Goal: Task Accomplishment & Management: Complete application form

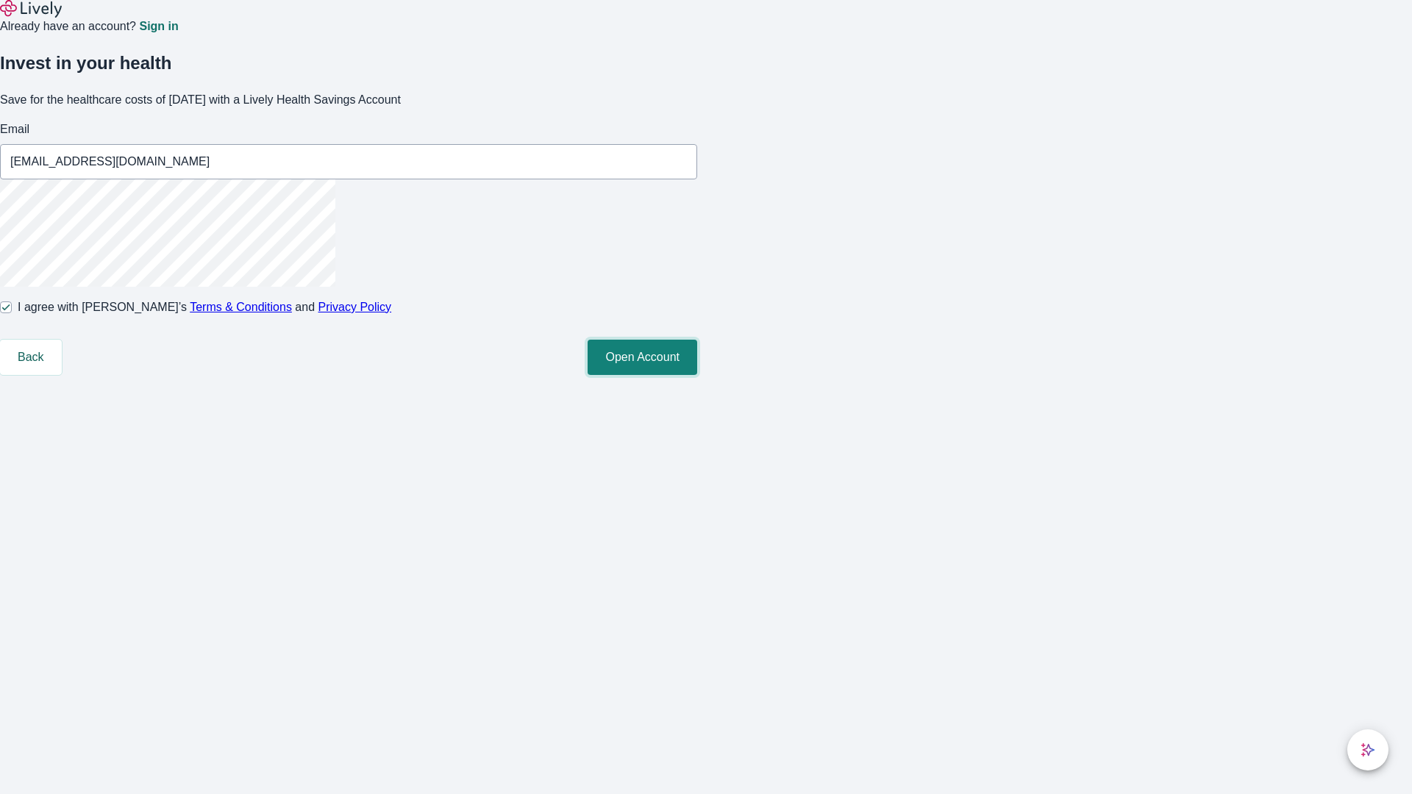
click at [697, 375] on button "Open Account" at bounding box center [643, 357] width 110 height 35
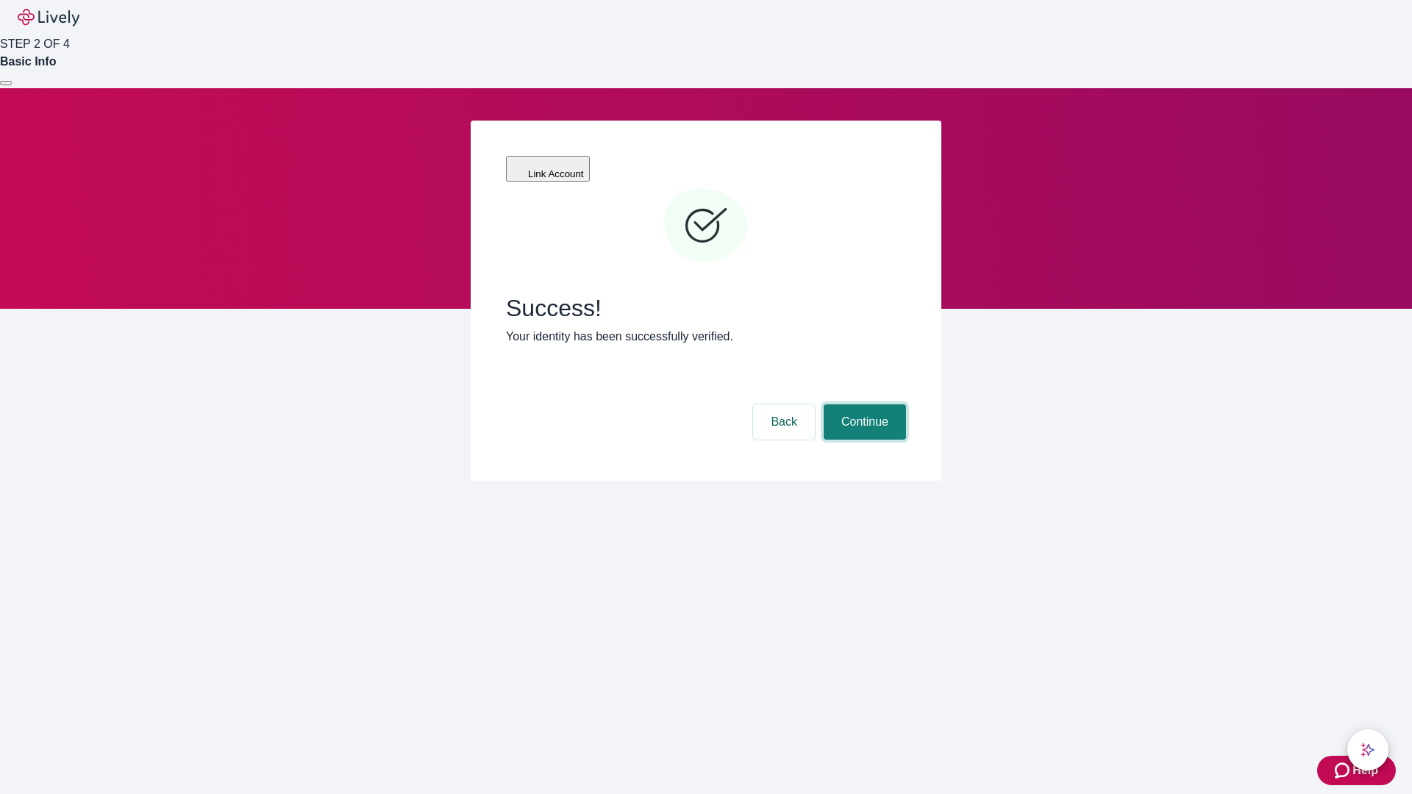
click at [863, 404] on button "Continue" at bounding box center [865, 421] width 82 height 35
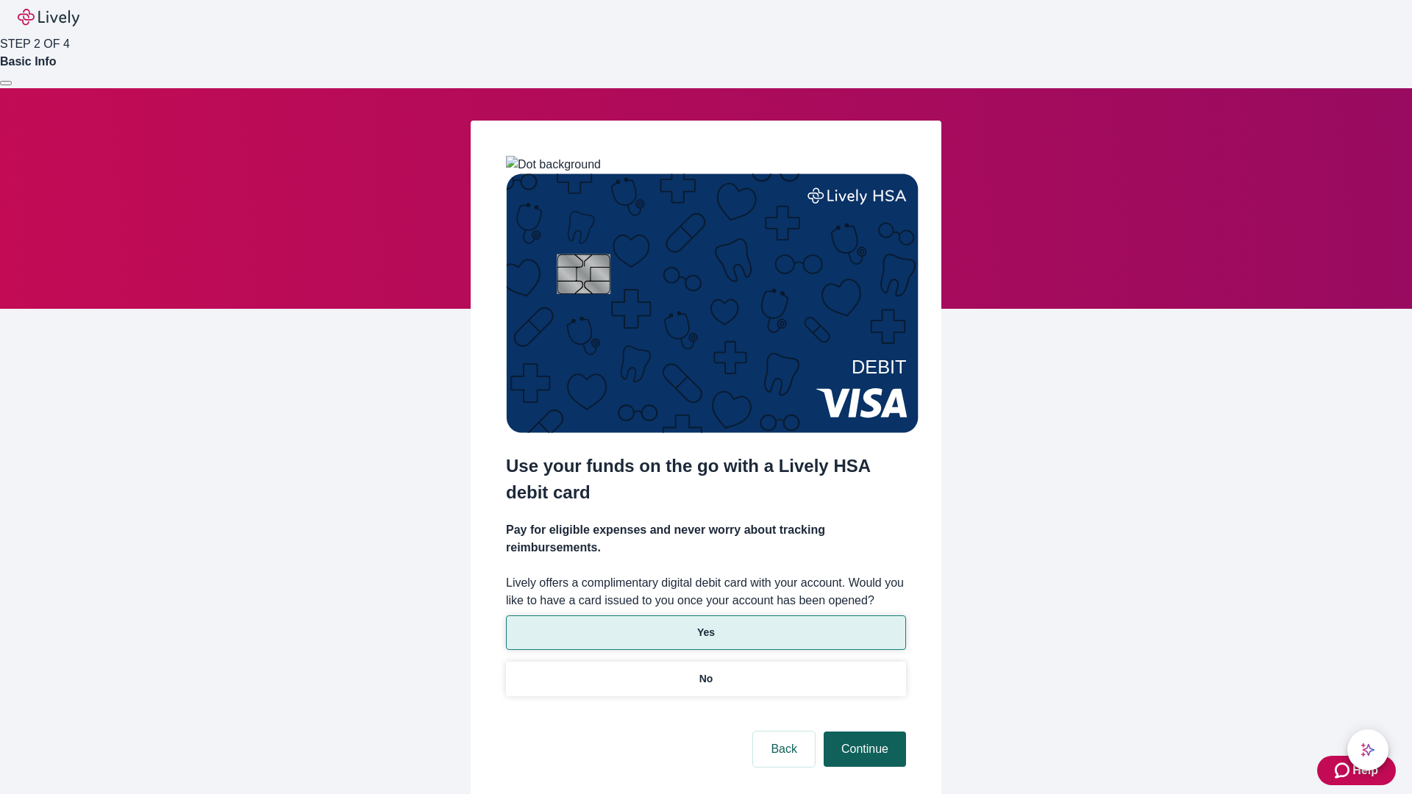
click at [705, 671] on p "No" at bounding box center [706, 678] width 14 height 15
click at [863, 732] on button "Continue" at bounding box center [865, 749] width 82 height 35
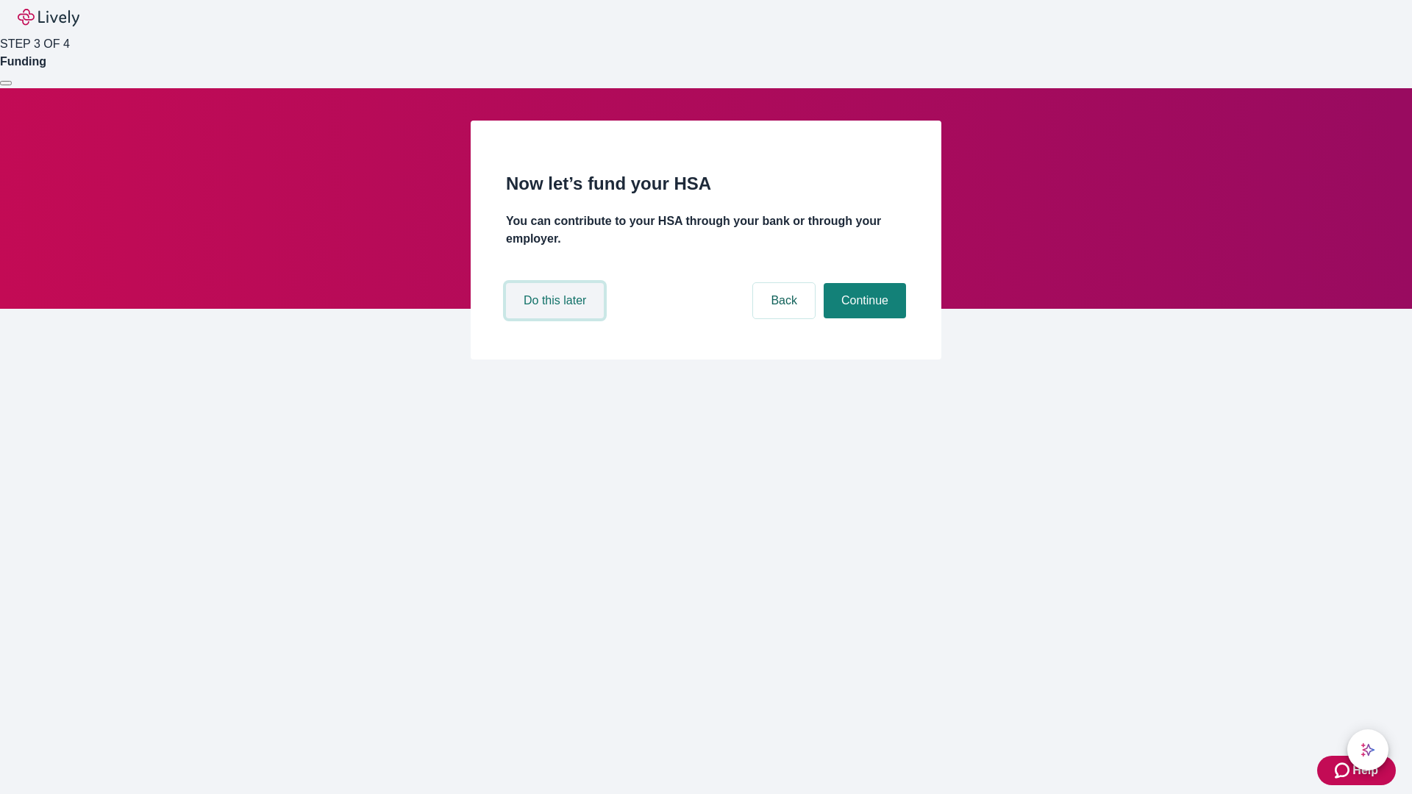
click at [557, 318] on button "Do this later" at bounding box center [555, 300] width 98 height 35
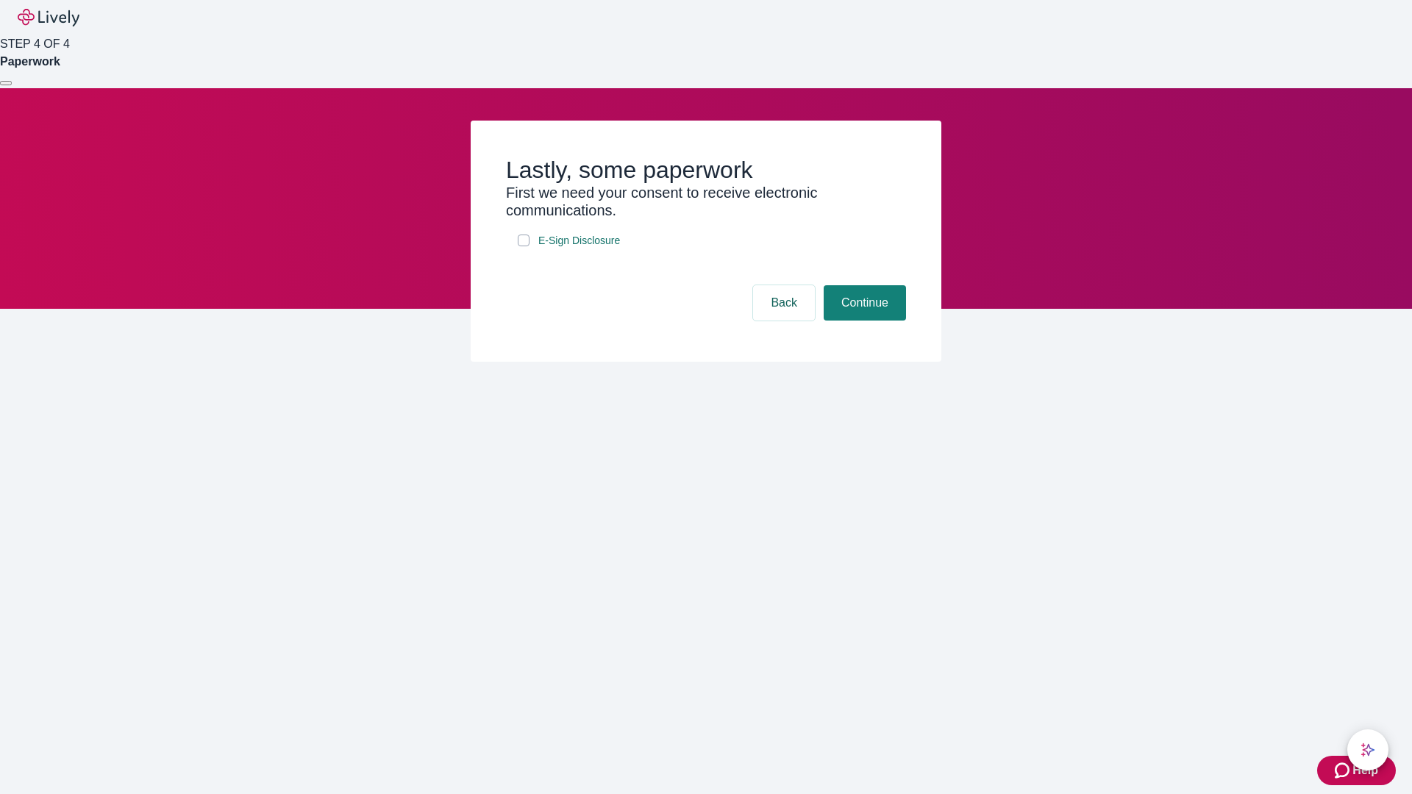
click at [524, 246] on input "E-Sign Disclosure" at bounding box center [524, 241] width 12 height 12
checkbox input "true"
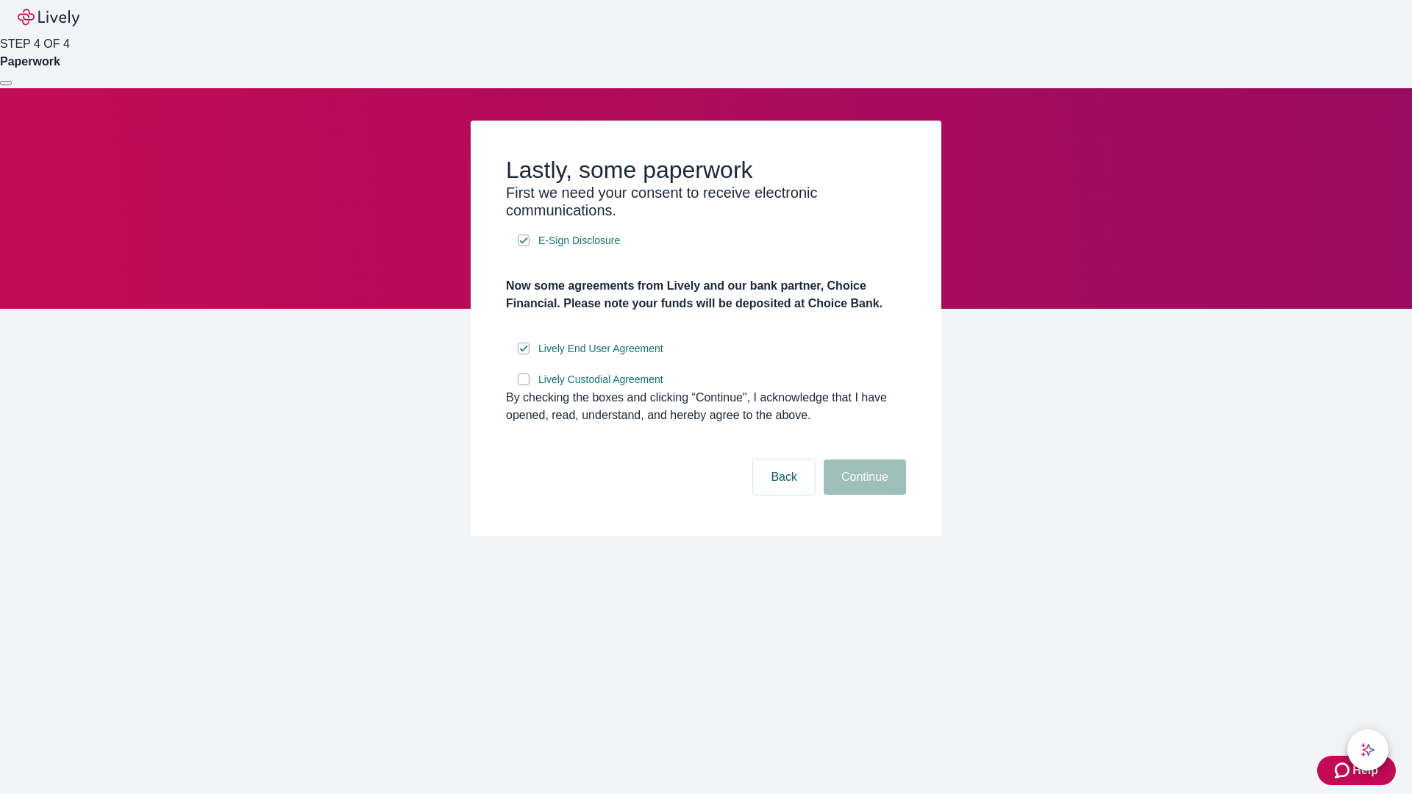
click at [524, 385] on input "Lively Custodial Agreement" at bounding box center [524, 380] width 12 height 12
checkbox input "true"
click at [863, 495] on button "Continue" at bounding box center [865, 477] width 82 height 35
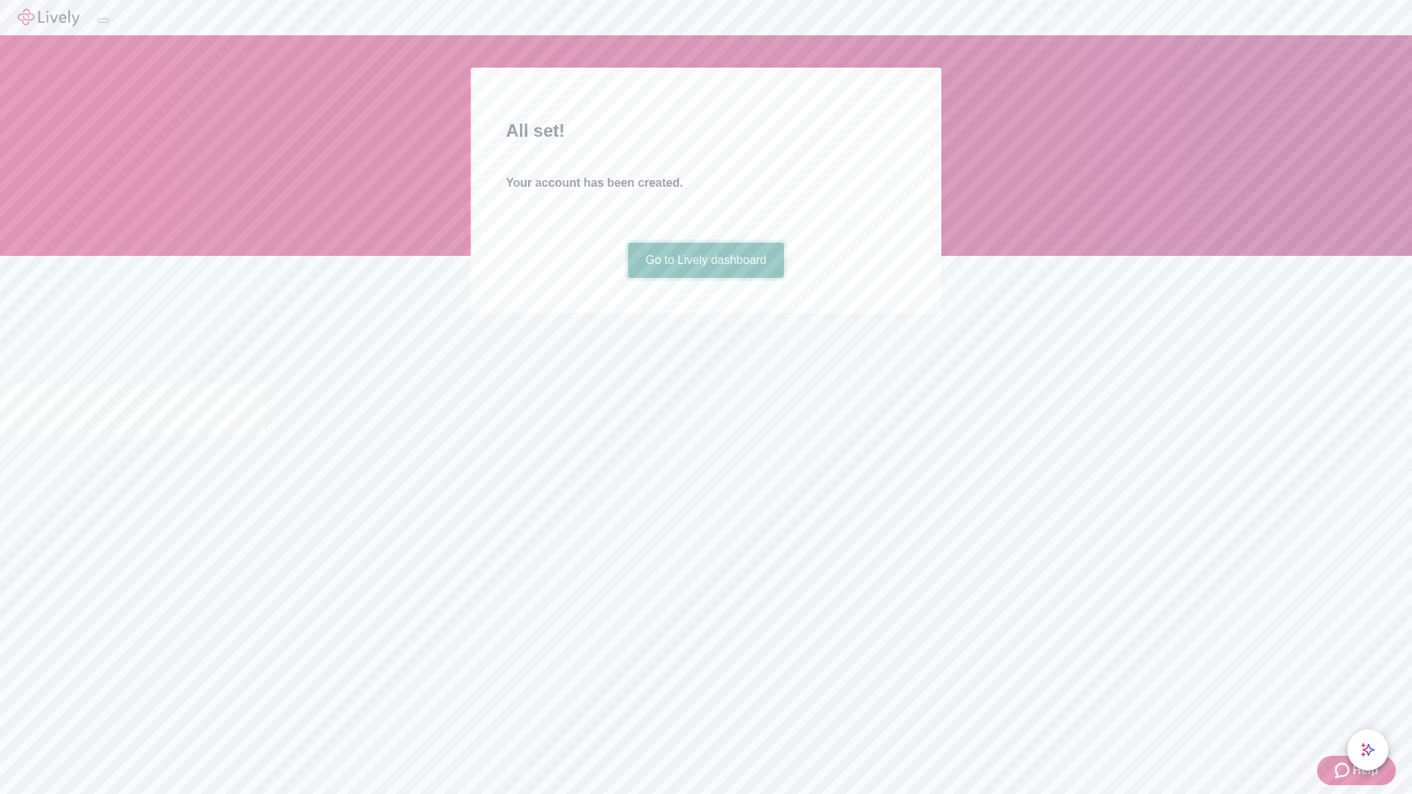
click at [705, 278] on link "Go to Lively dashboard" at bounding box center [706, 260] width 157 height 35
